Goal: Task Accomplishment & Management: Manage account settings

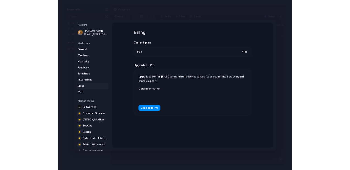
scroll to position [10, 0]
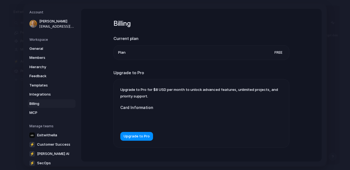
click at [147, 95] on span "Upgrade to Pro for $8 USD per month to unlock advanced features, unlimited proj…" at bounding box center [199, 93] width 158 height 11
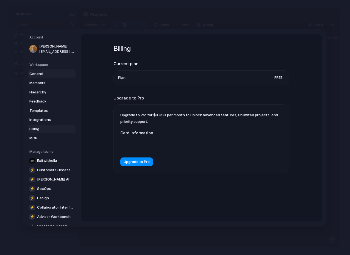
click at [50, 75] on span "General" at bounding box center [46, 73] width 35 height 5
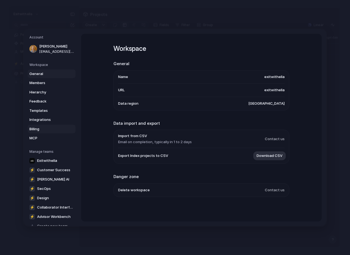
click at [39, 130] on span "Billing" at bounding box center [46, 128] width 35 height 5
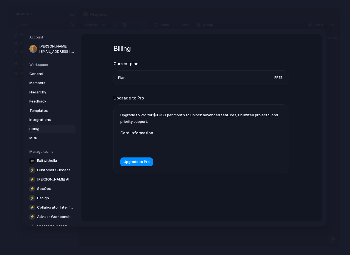
click at [213, 123] on div "Upgrade to Pro for $8 USD per month to unlock advanced features, unlimited proj…" at bounding box center [201, 139] width 175 height 68
